Goal: Task Accomplishment & Management: Manage account settings

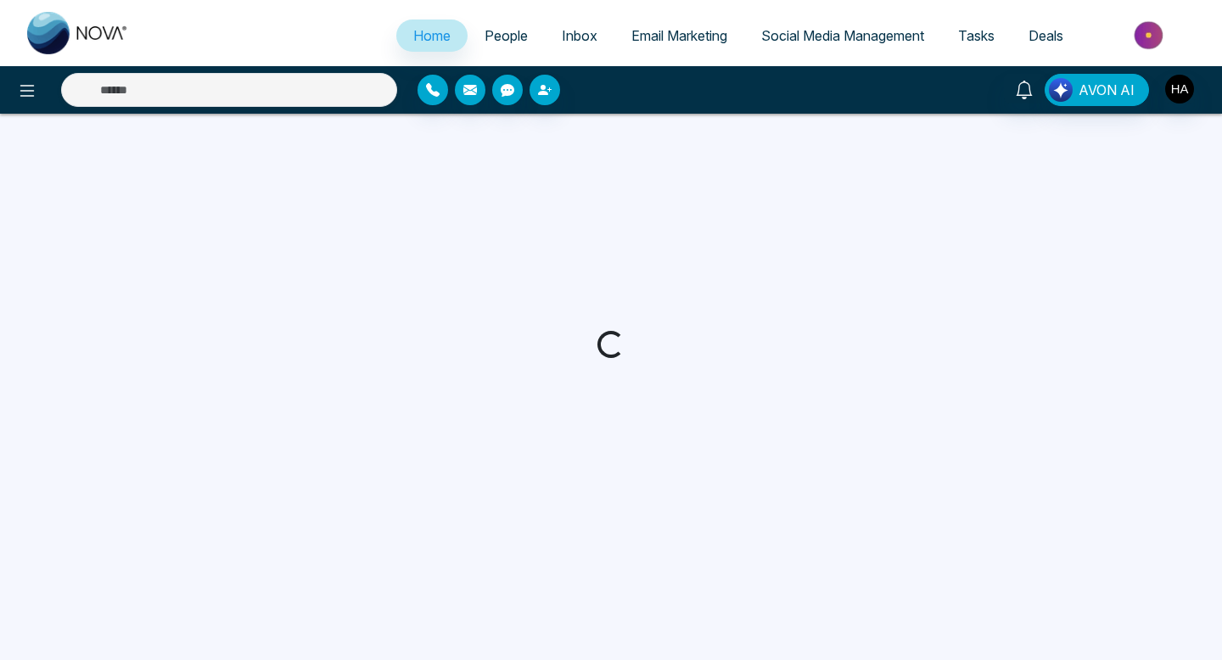
select select "*"
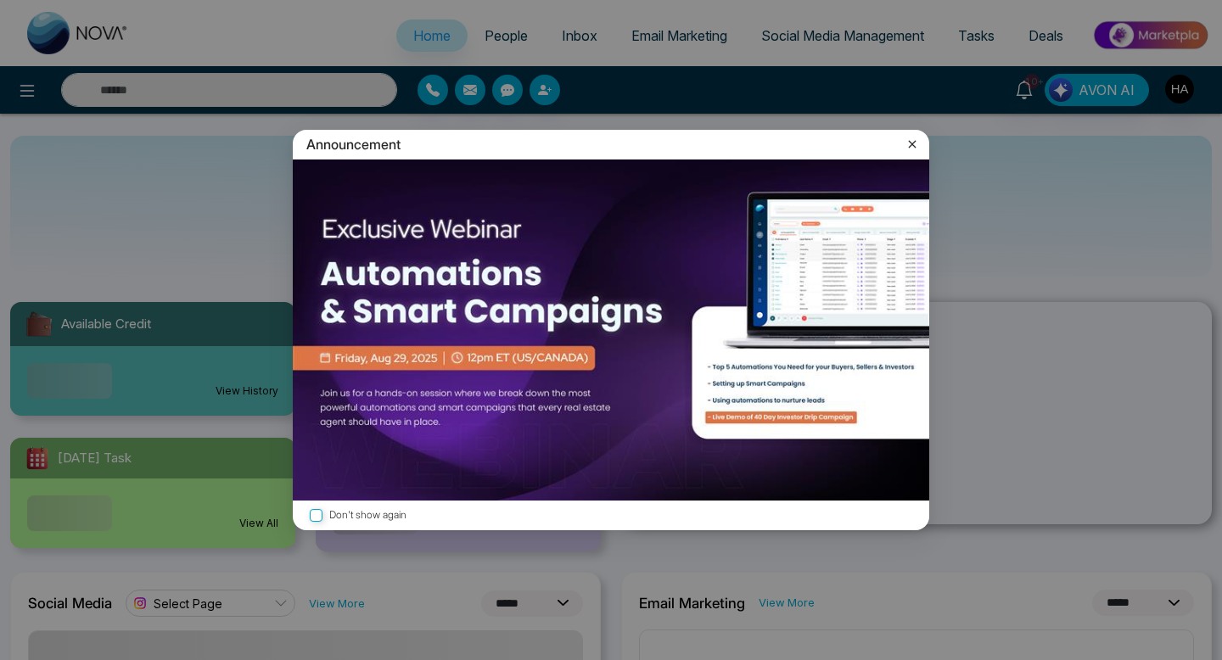
click at [912, 152] on icon at bounding box center [912, 143] width 17 height 17
click at [1182, 92] on img "button" at bounding box center [1179, 89] width 29 height 29
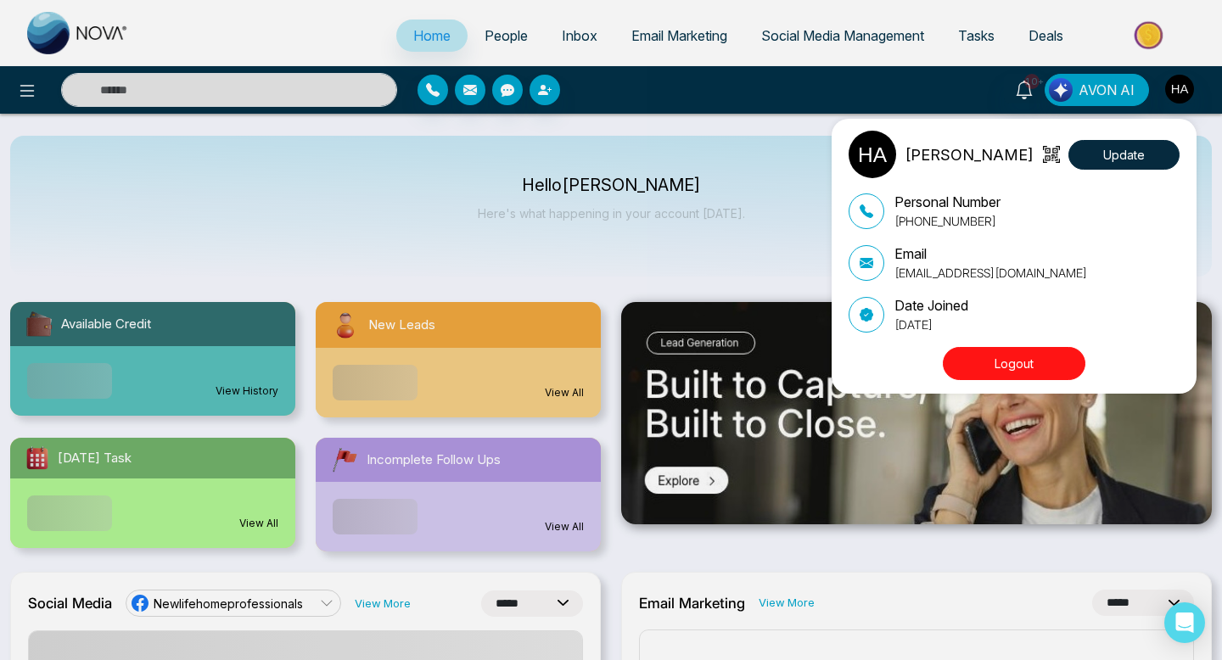
click at [1013, 359] on button "Logout" at bounding box center [1014, 363] width 143 height 33
